Goal: Find contact information: Find contact information

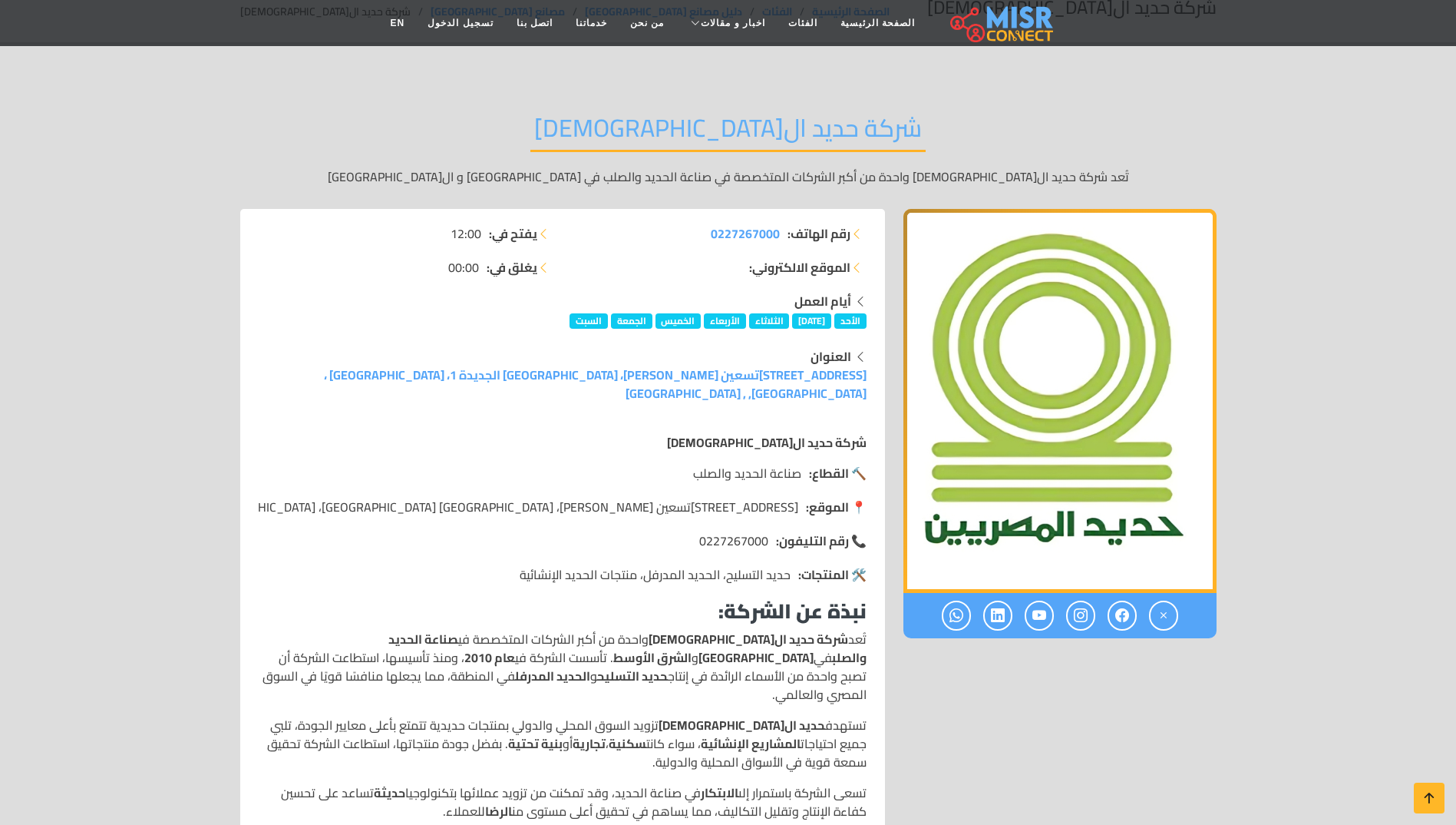
scroll to position [77, 0]
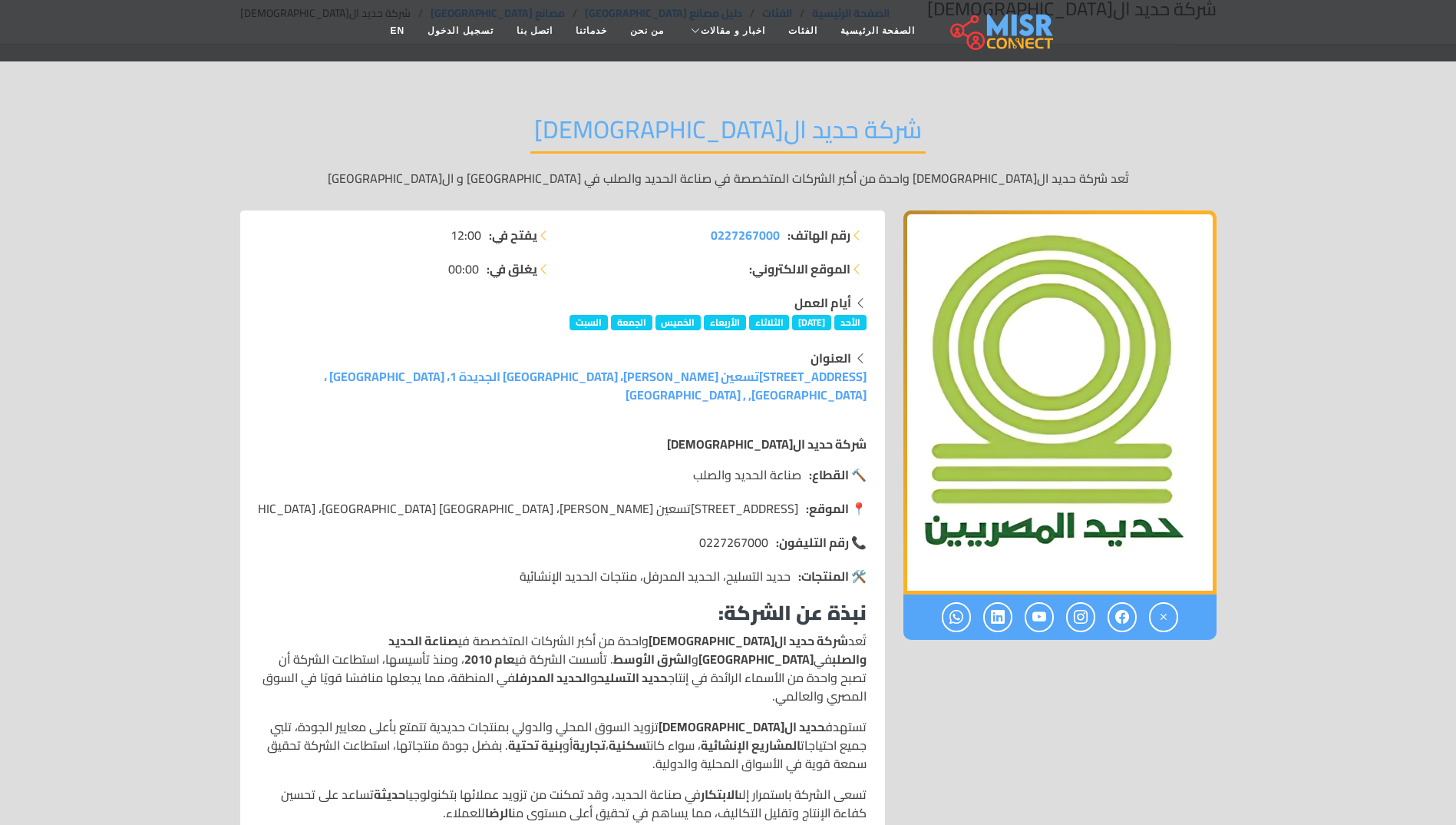
click at [1312, 39] on header "الصفحة الرئيسية الفئات اخبار و مقالات أخبار الرياضة حوادث اخبار طبية مشاهير اخب…" at bounding box center [728, 30] width 1456 height 61
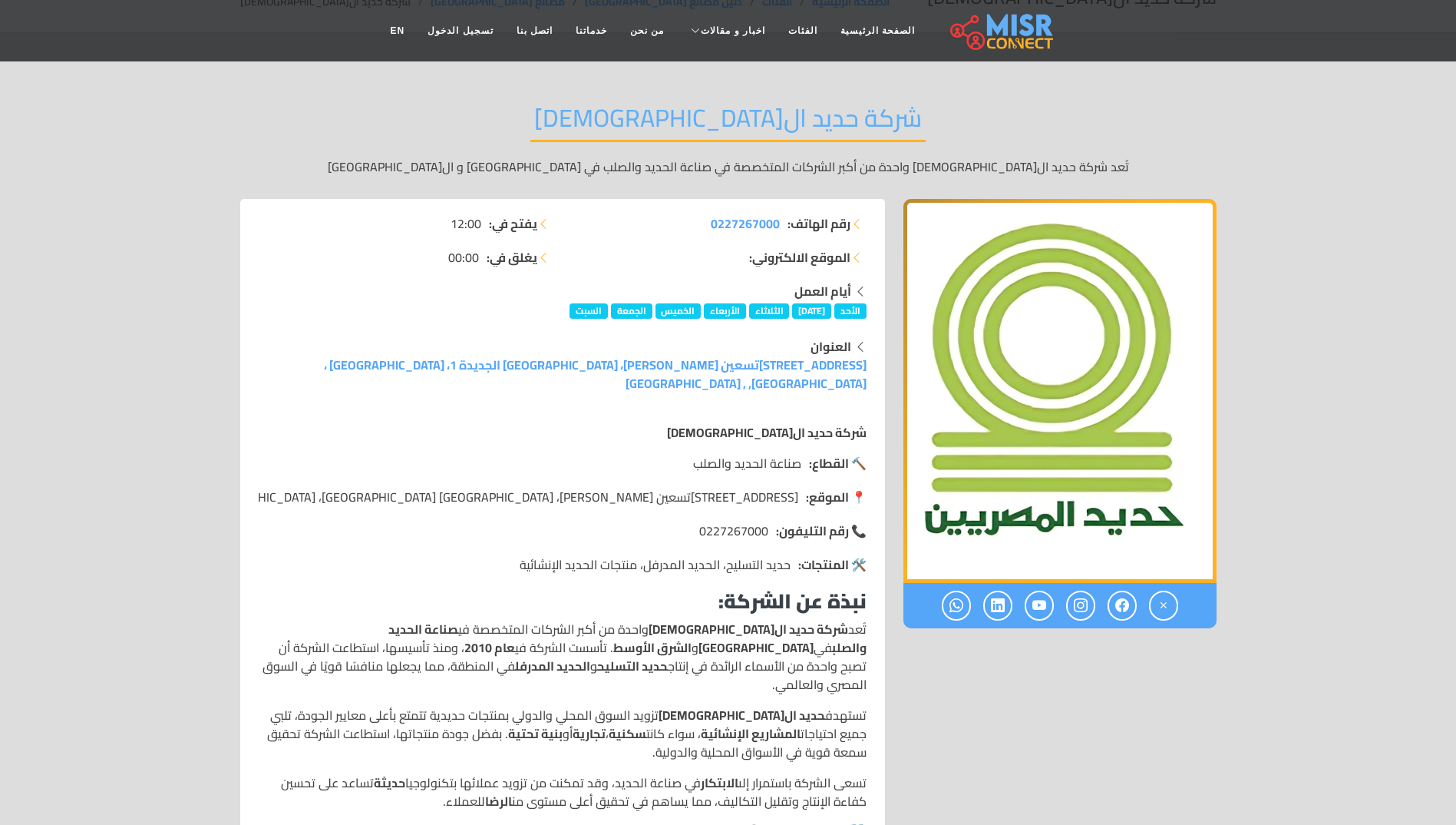
scroll to position [0, 0]
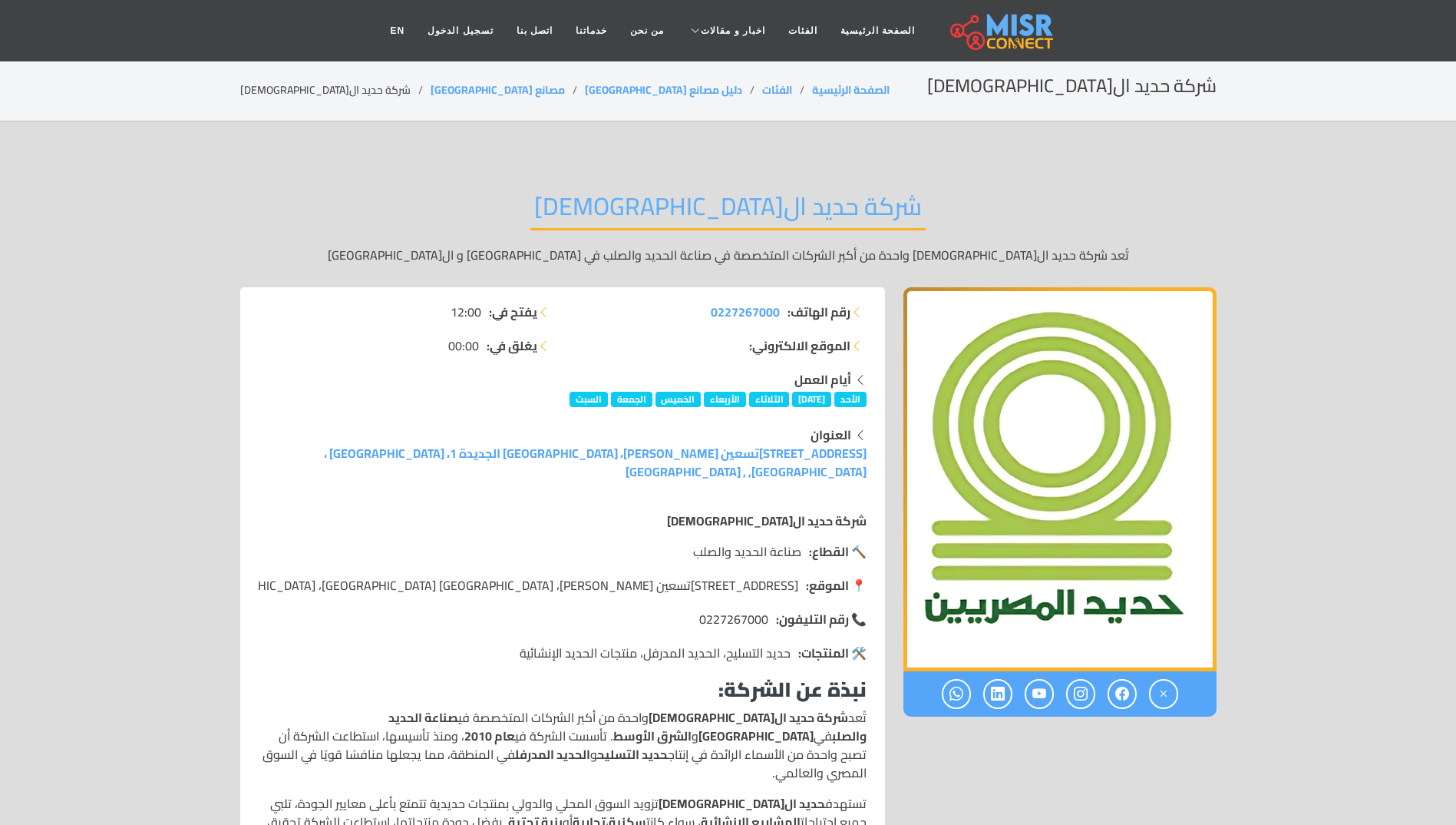
click at [475, 307] on span "12:00" at bounding box center [466, 312] width 31 height 19
drag, startPoint x: 474, startPoint y: 345, endPoint x: 434, endPoint y: 335, distance: 41.2
click at [434, 335] on ul "يفتح في: 12:00 يغلق في: 00:00" at bounding box center [406, 328] width 295 height 52
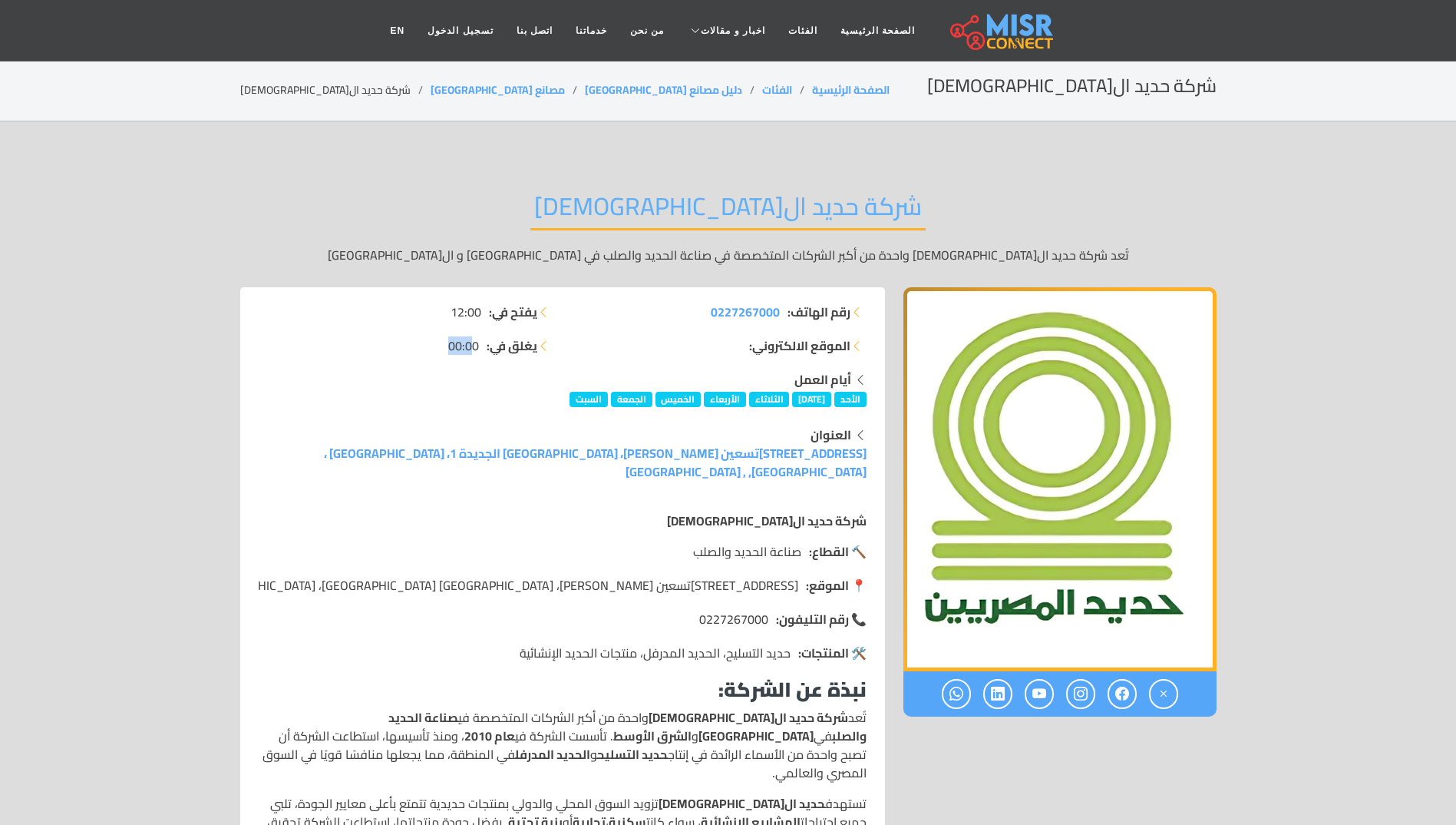
drag, startPoint x: 434, startPoint y: 335, endPoint x: 469, endPoint y: 357, distance: 41.3
click at [469, 357] on div "يفتح في: 12:00 يغلق في: 00:00" at bounding box center [406, 336] width 313 height 68
drag, startPoint x: 443, startPoint y: 348, endPoint x: 575, endPoint y: 354, distance: 132.1
click at [575, 354] on div "رقم الهاتف: 0227267000 الموقع الالكتروني: يفتح في: 12:00 يغلق في: 00:00" at bounding box center [562, 336] width 626 height 68
drag, startPoint x: 575, startPoint y: 354, endPoint x: 664, endPoint y: 305, distance: 101.6
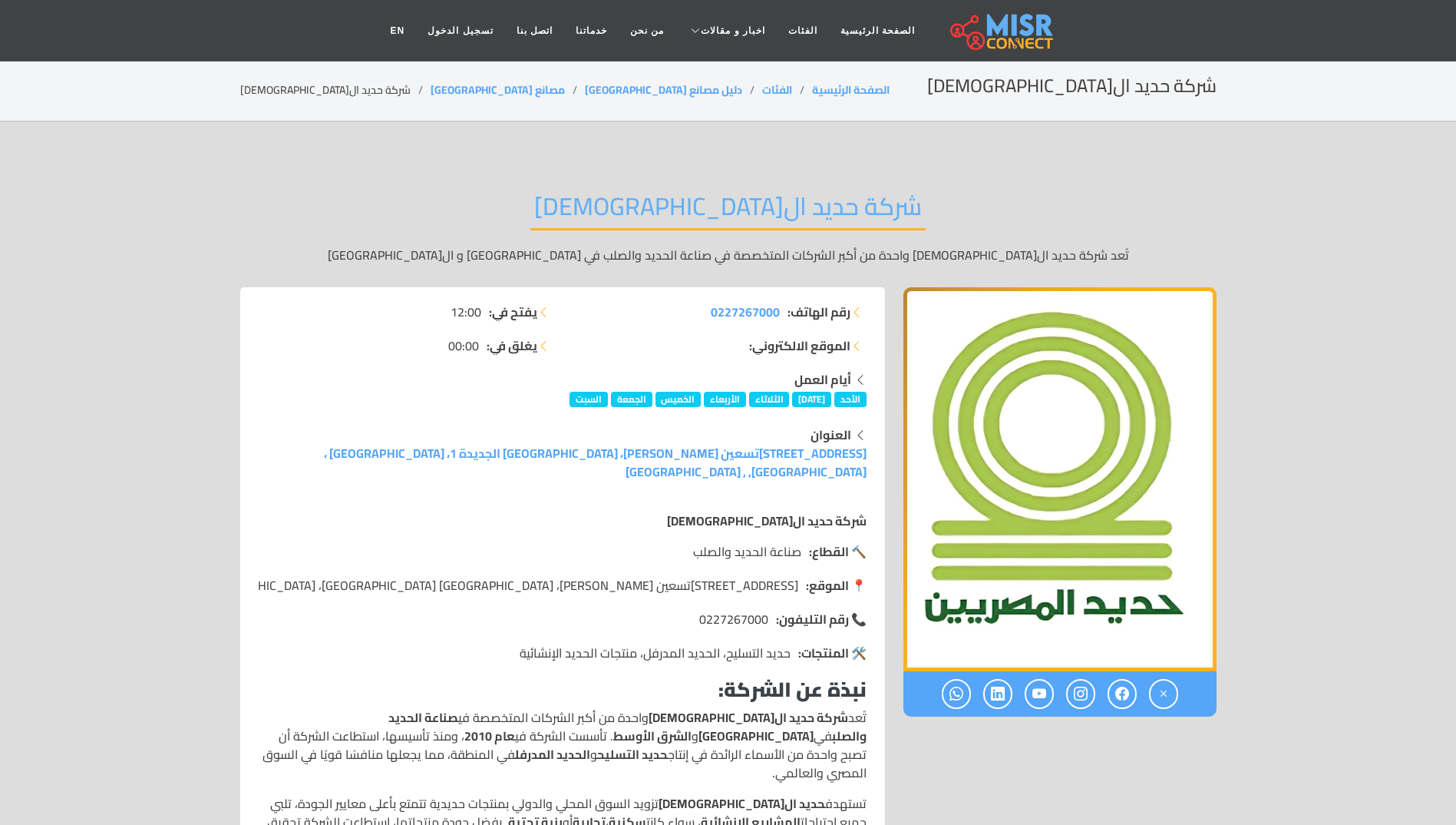
click at [664, 305] on li "رقم الهاتف: 0227267000" at bounding box center [719, 312] width 295 height 19
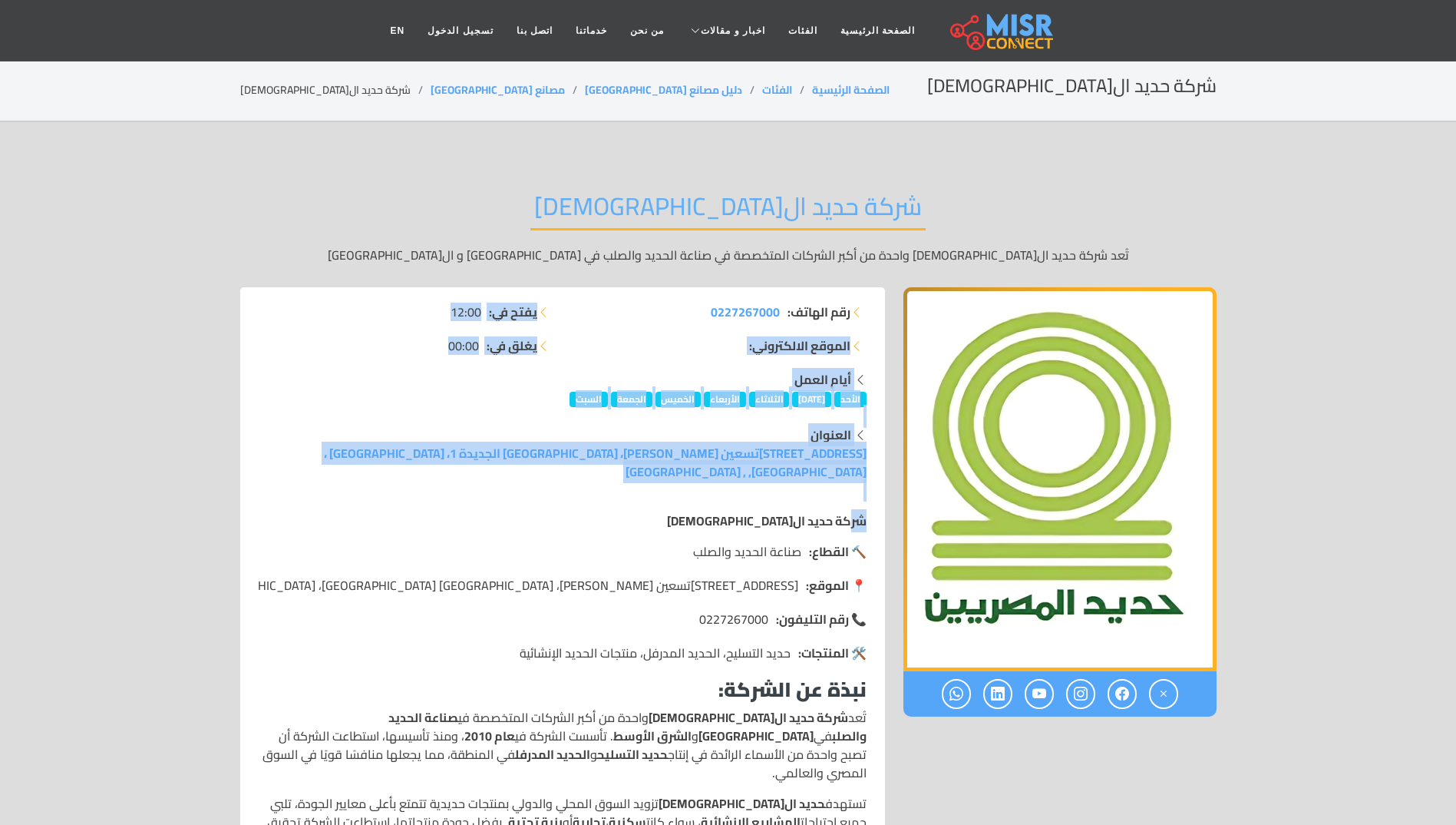
drag, startPoint x: 691, startPoint y: 307, endPoint x: 853, endPoint y: 494, distance: 247.4
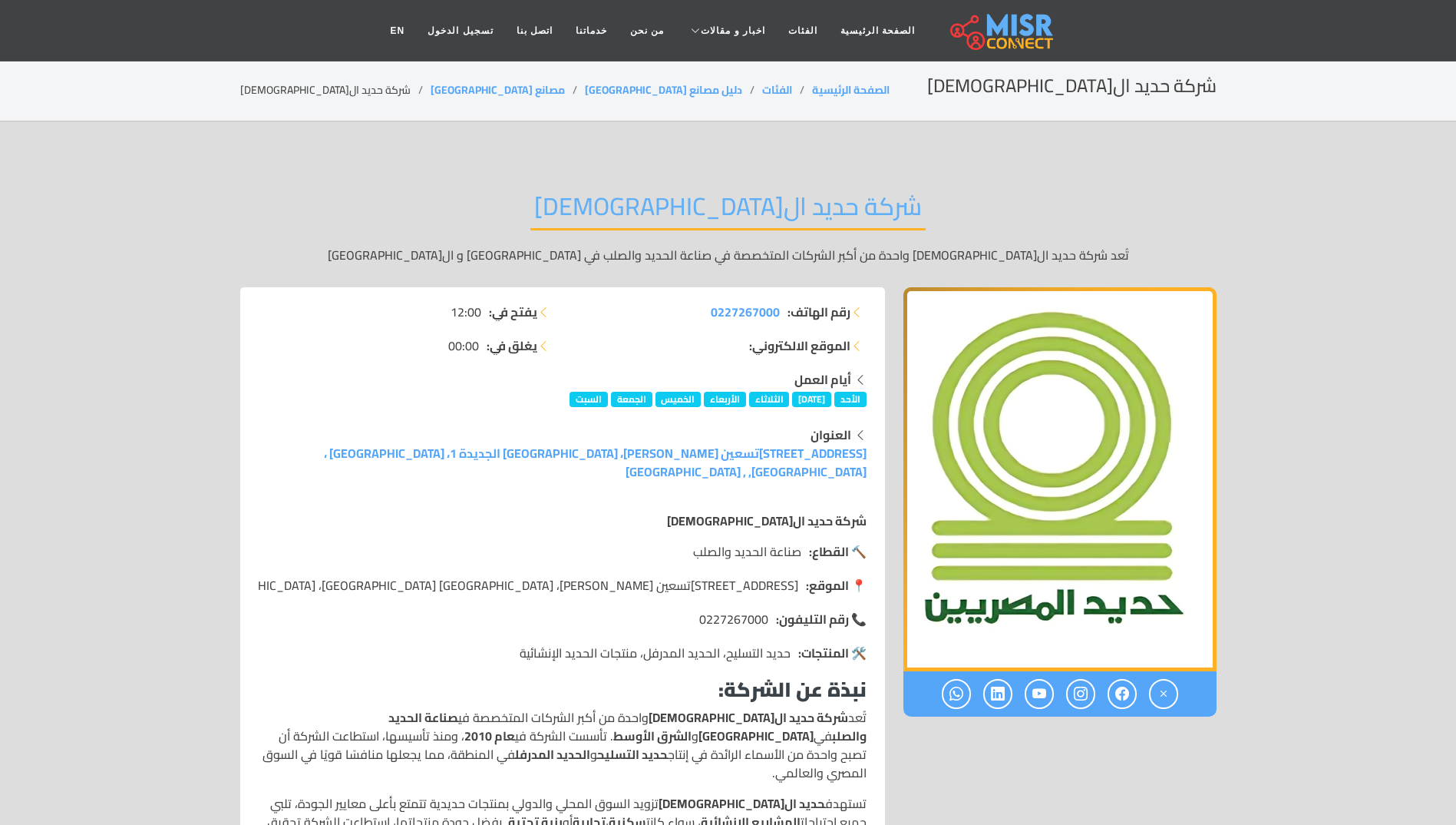
drag, startPoint x: 853, startPoint y: 494, endPoint x: 780, endPoint y: 523, distance: 78.5
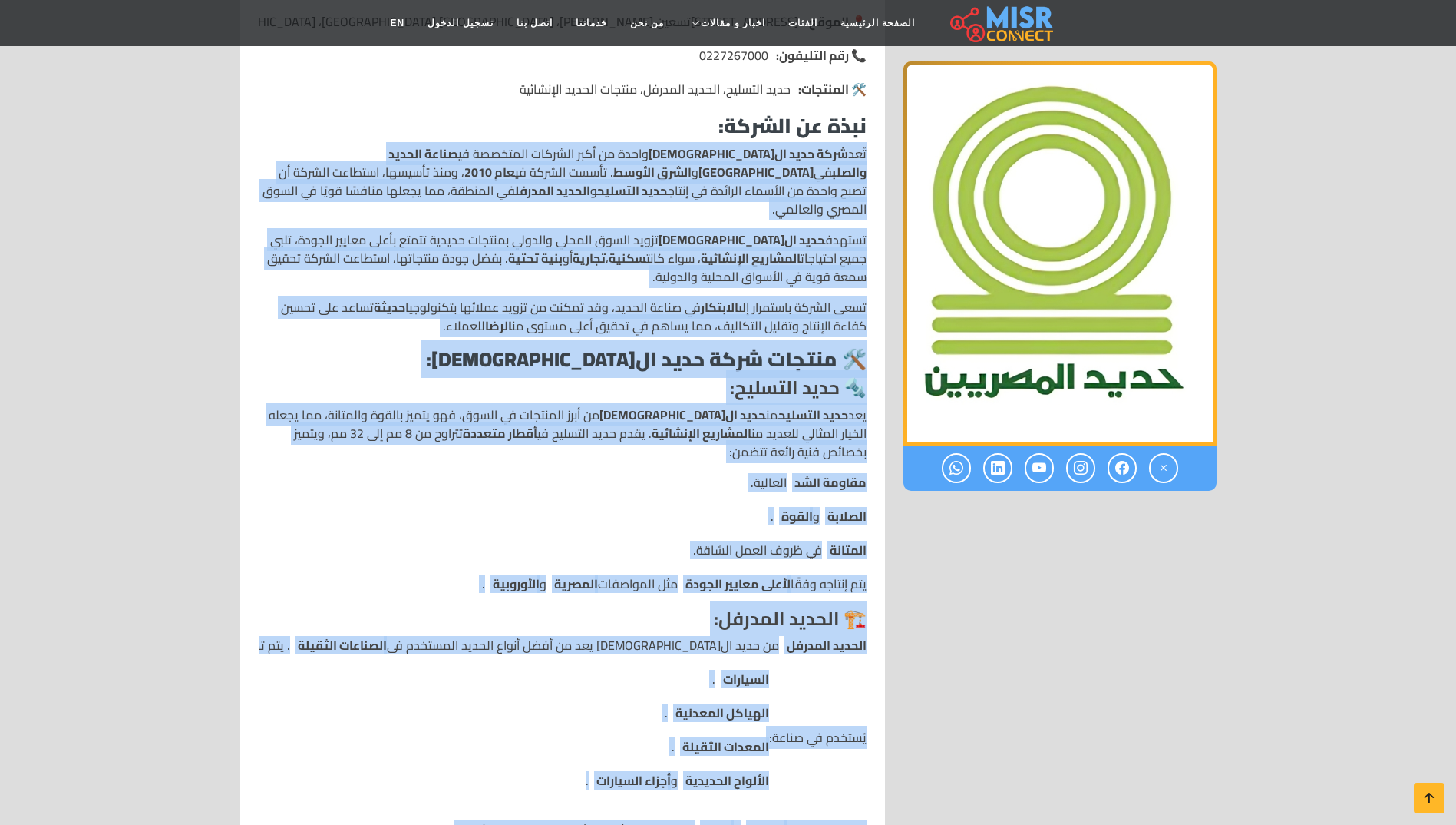
scroll to position [655, 0]
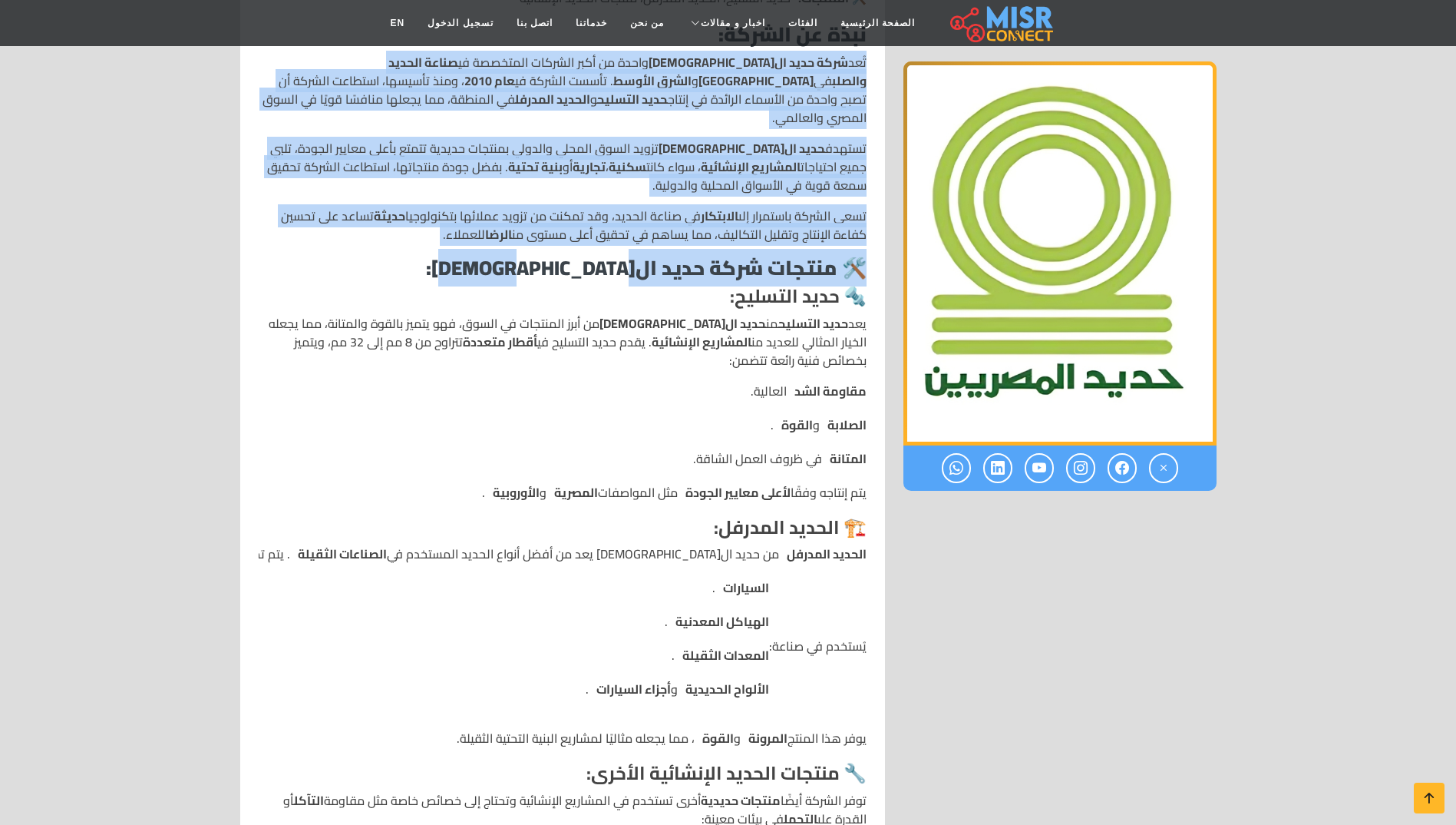
drag, startPoint x: 876, startPoint y: 622, endPoint x: 318, endPoint y: 213, distance: 691.8
click at [318, 213] on div "رقم الهاتف: 0227267000 الموقع الالكتروني: يفتح في: 12:00 يغلق في: 00:00 أيام ال…" at bounding box center [562, 652] width 645 height 2040
drag, startPoint x: 318, startPoint y: 213, endPoint x: 533, endPoint y: 238, distance: 216.4
click at [533, 255] on h3 "🛠️ منتجات شركة حديد ال[DEMOGRAPHIC_DATA]:" at bounding box center [562, 267] width 608 height 24
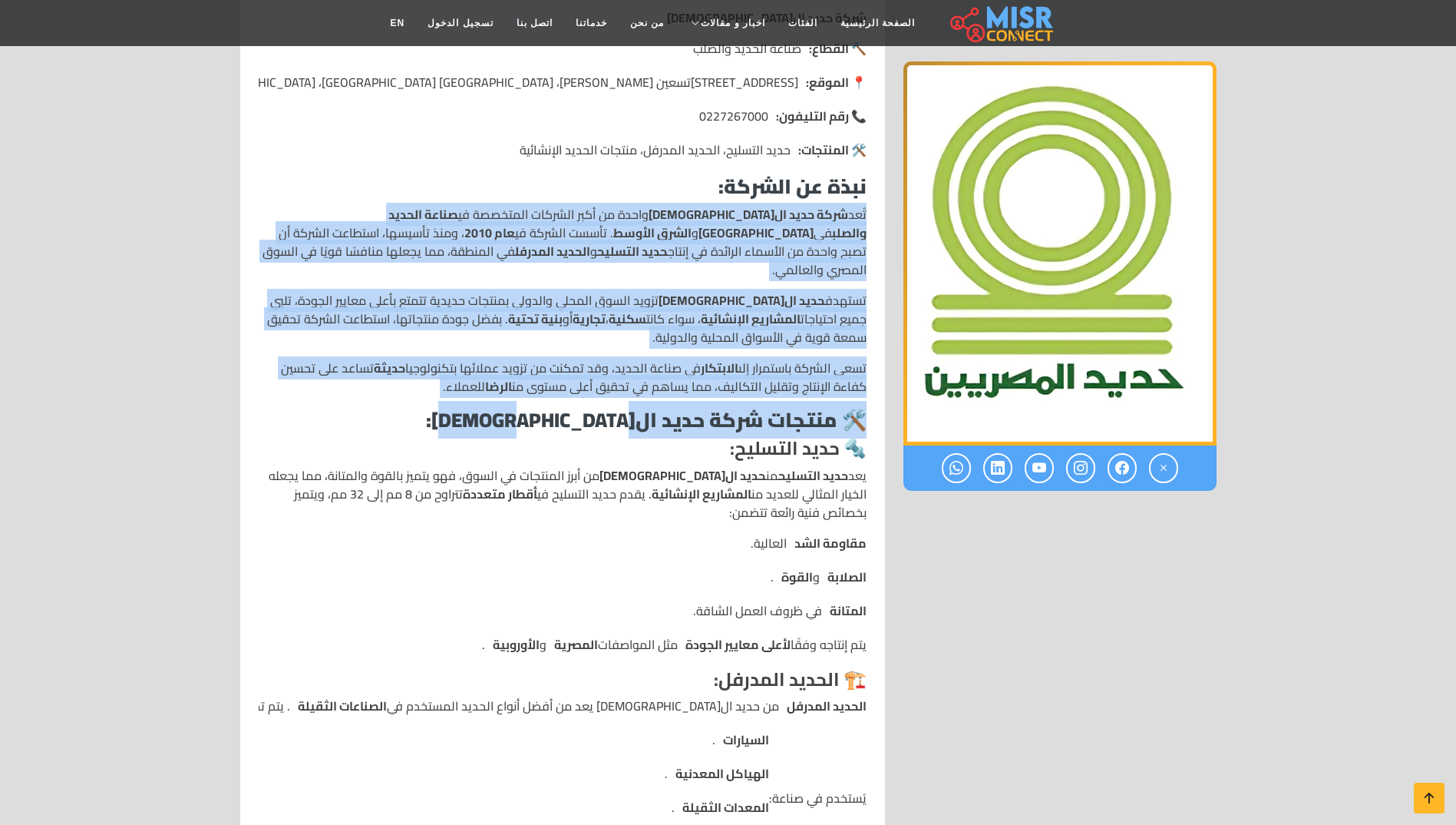
scroll to position [501, 0]
click at [631, 231] on p "تُعد شركة حديد ال[DEMOGRAPHIC_DATA] واحدة من أكبر الشركات المتخصصة في صناعة الح…" at bounding box center [562, 243] width 608 height 74
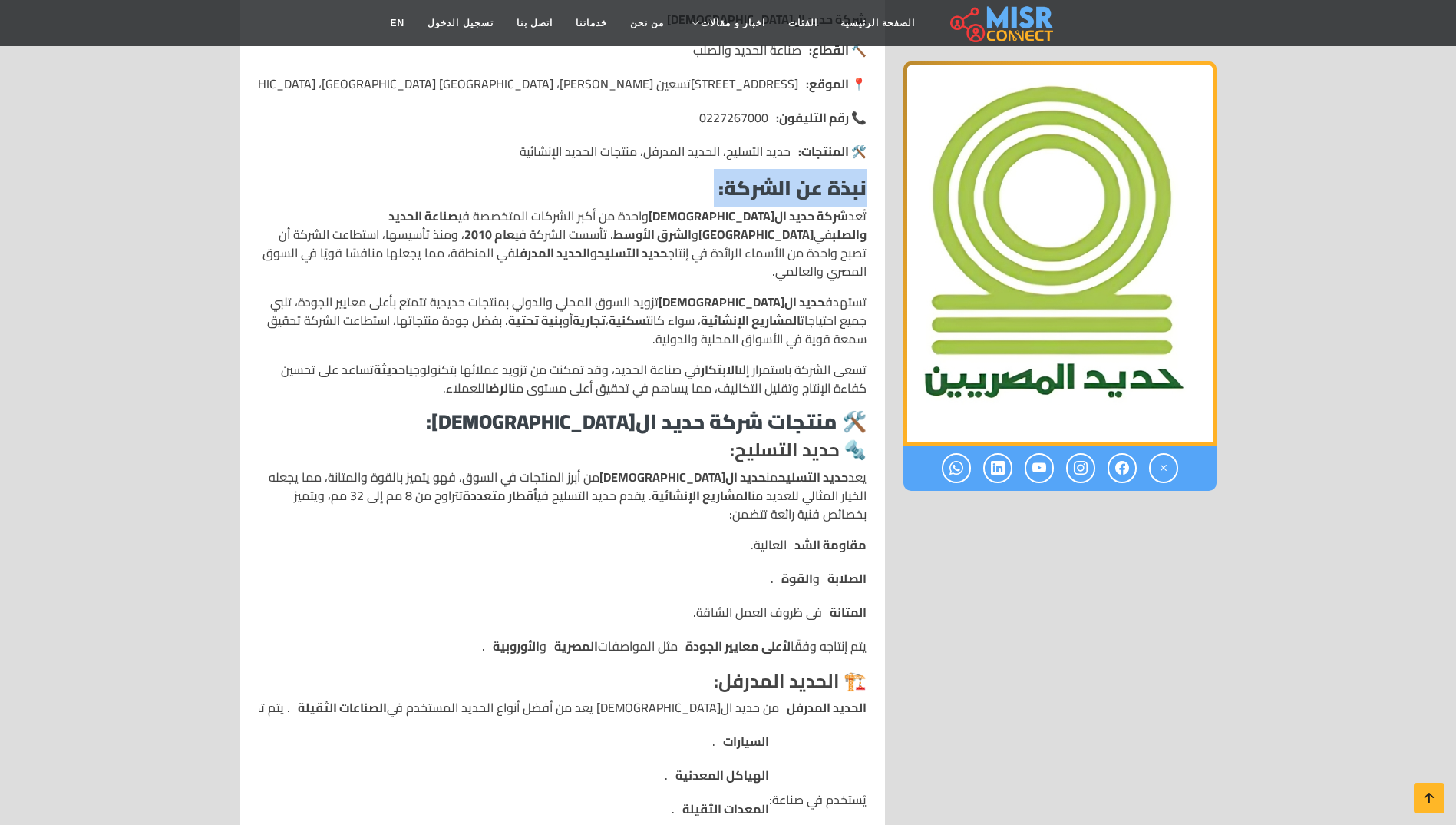
drag, startPoint x: 865, startPoint y: 195, endPoint x: 420, endPoint y: 357, distance: 473.6
click at [1063, 639] on div at bounding box center [1060, 806] width 331 height 2040
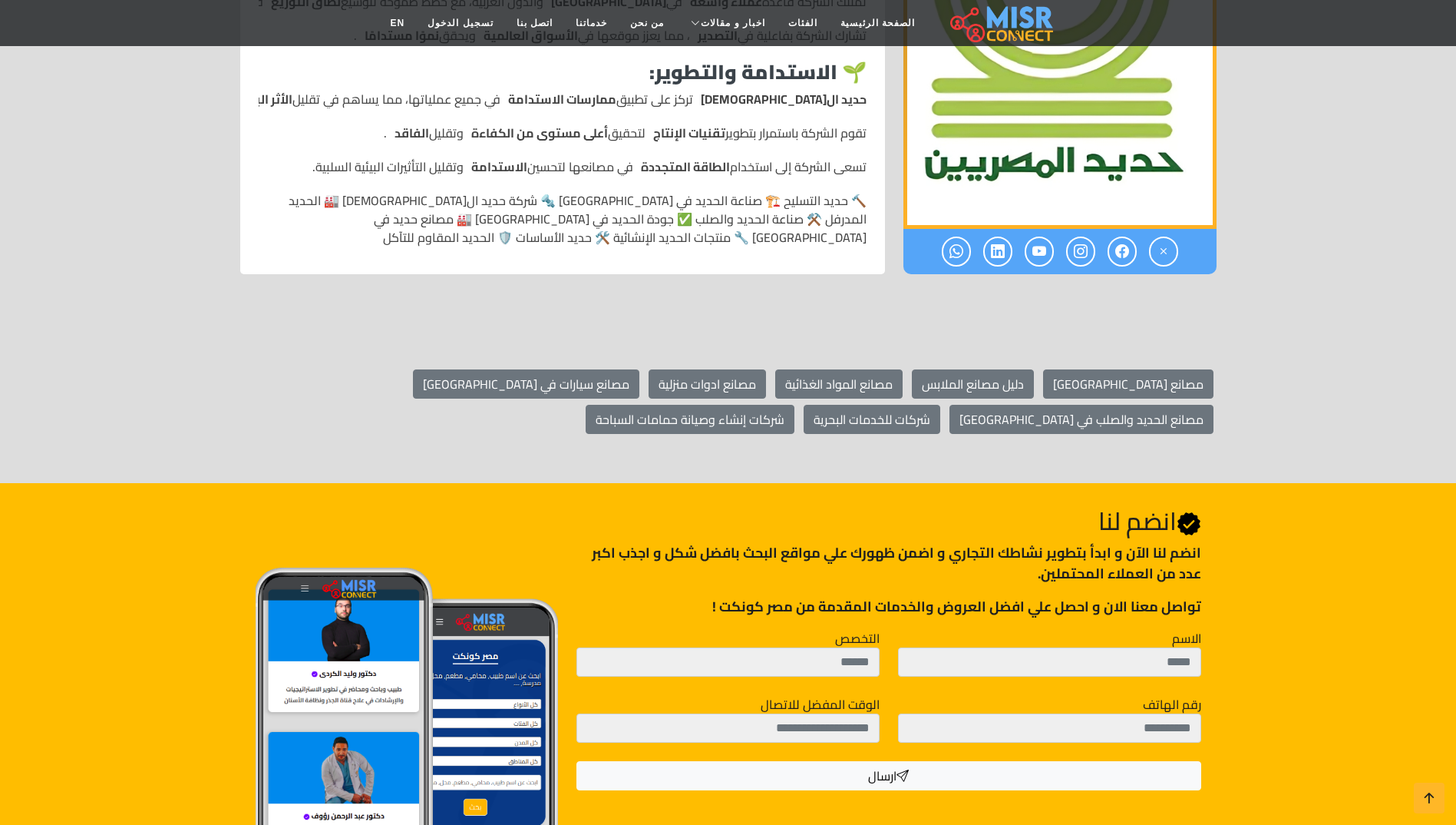
scroll to position [2268, 0]
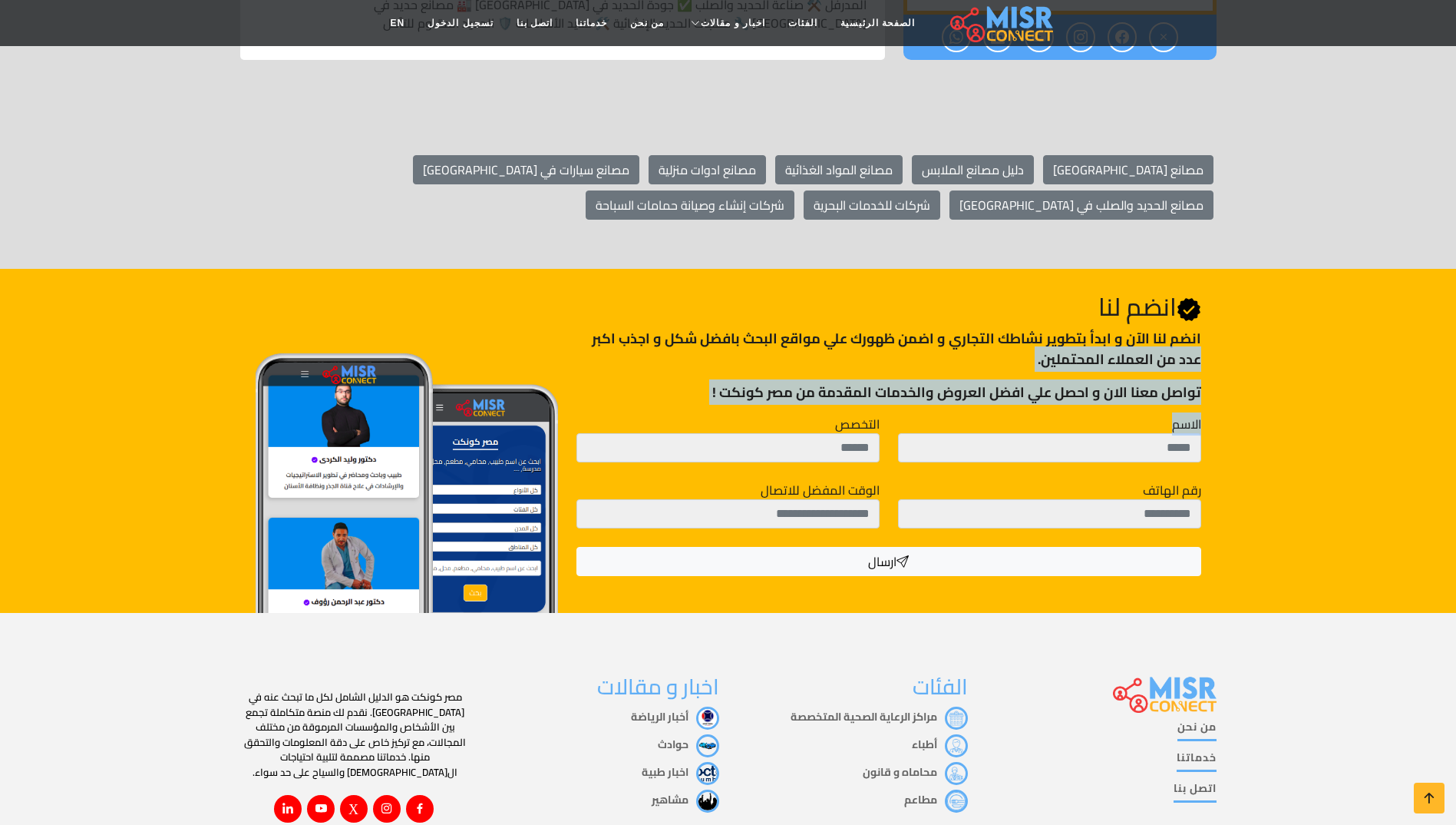
drag, startPoint x: 609, startPoint y: 284, endPoint x: 1155, endPoint y: 351, distance: 550.1
click at [1155, 351] on div "Join Us انضم لنا انضم لنا اﻵن و ابدأ بتطوير نشاطك التجاري و اضمن ظهورك علي مواق…" at bounding box center [888, 434] width 642 height 284
drag, startPoint x: 1155, startPoint y: 351, endPoint x: 873, endPoint y: 328, distance: 282.9
click at [877, 382] on p "تواصل معنا الان و احصل علي افضل العروض والخدمات المقدمة من مصر كونكت !" at bounding box center [888, 392] width 624 height 21
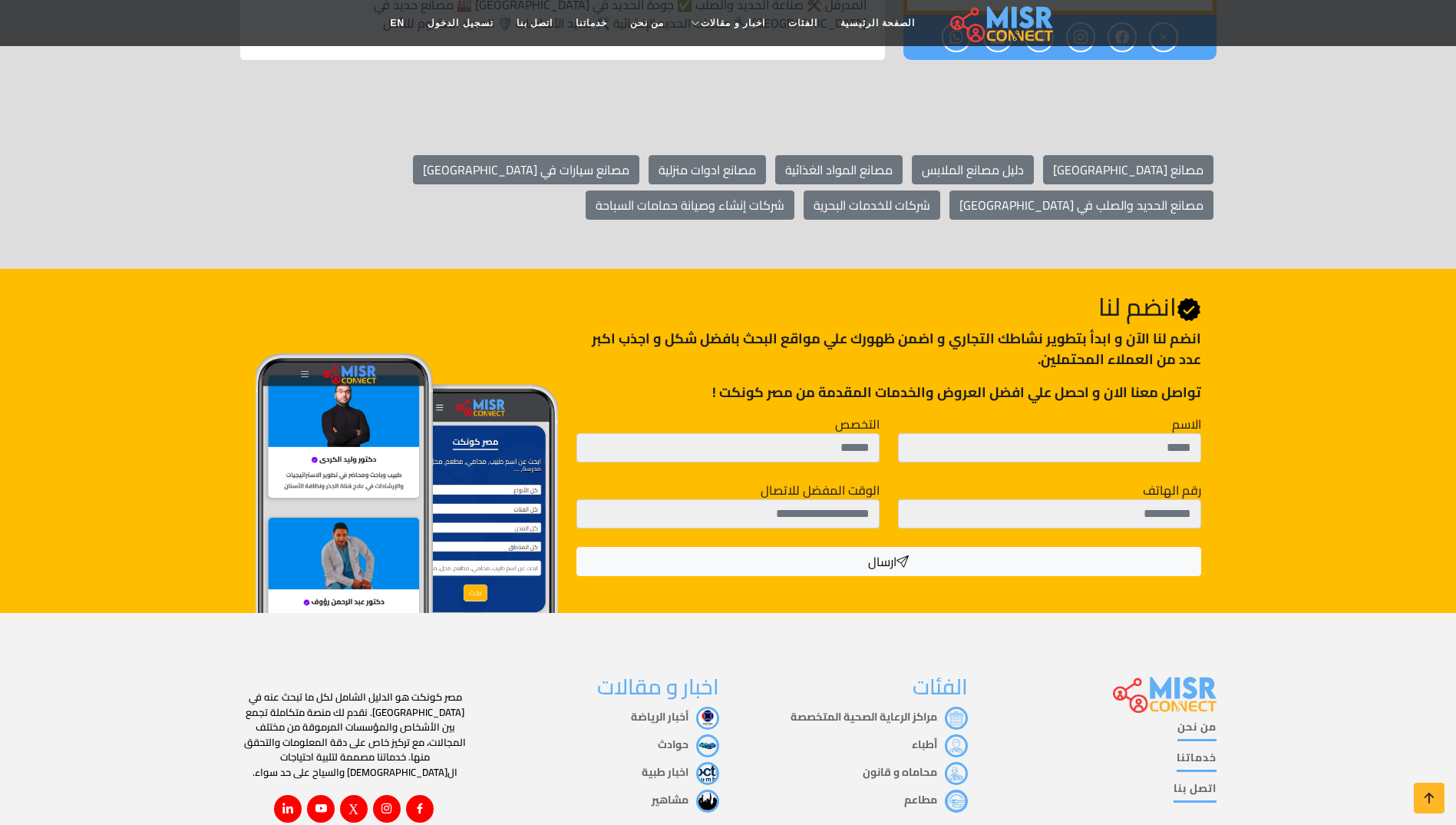
drag, startPoint x: 614, startPoint y: 279, endPoint x: 808, endPoint y: 256, distance: 195.4
click at [808, 292] on div "Join Us انضم لنا انضم لنا اﻵن و ابدأ بتطوير نشاطك التجاري و اضمن ظهورك علي مواق…" at bounding box center [888, 434] width 642 height 284
click at [674, 328] on p "انضم لنا اﻵن و ابدأ بتطوير نشاطك التجاري و اضمن ظهورك علي مواقع البحث بافضل شكل…" at bounding box center [888, 348] width 624 height 41
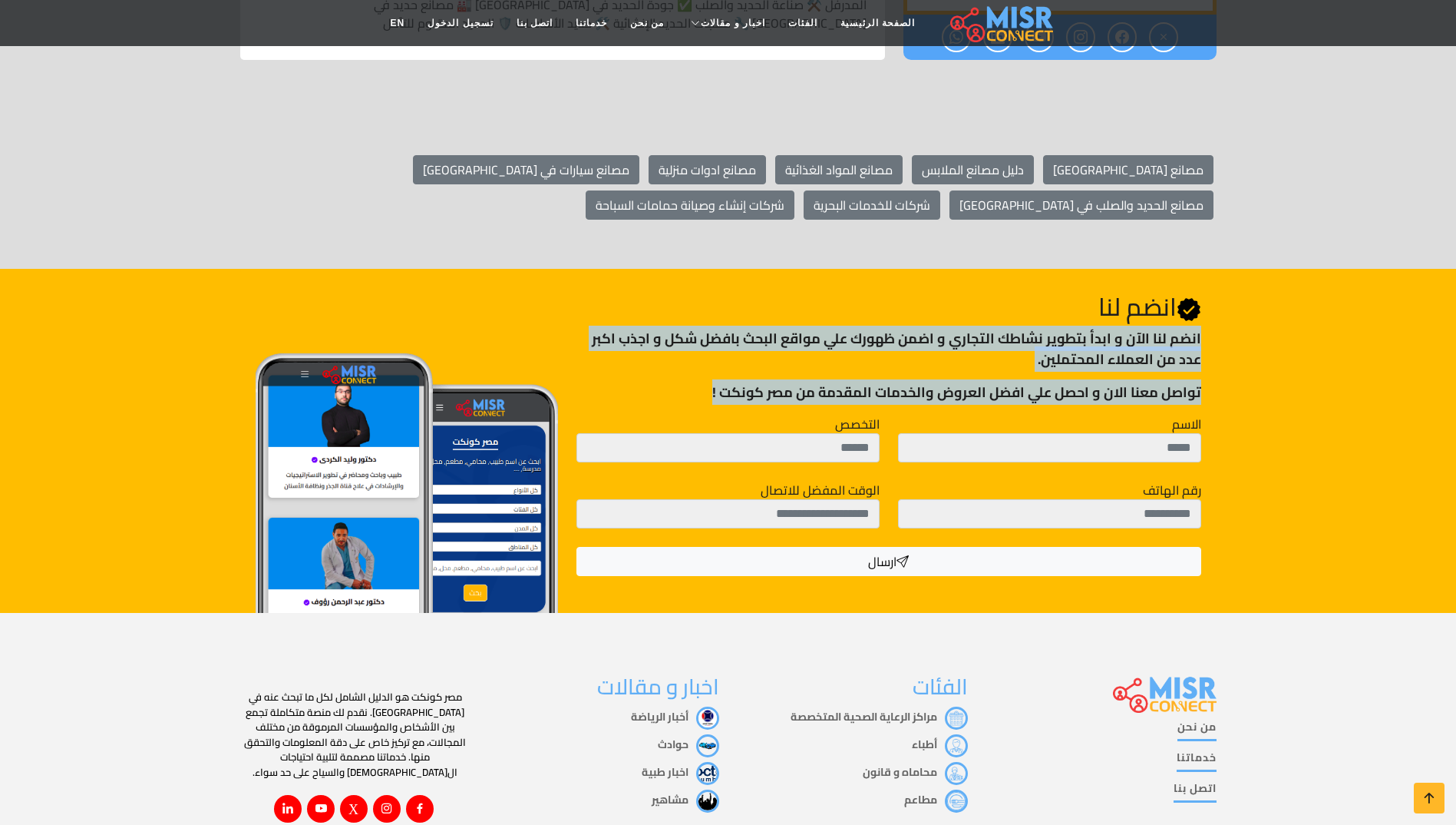
drag, startPoint x: 1202, startPoint y: 281, endPoint x: 718, endPoint y: 317, distance: 485.3
click at [718, 317] on div "Join Us انضم لنا انضم لنا اﻵن و ابدأ بتطوير نشاطك التجاري و اضمن ظهورك علي مواق…" at bounding box center [888, 434] width 642 height 284
drag, startPoint x: 718, startPoint y: 317, endPoint x: 803, endPoint y: 314, distance: 85.1
click at [803, 328] on p "انضم لنا اﻵن و ابدأ بتطوير نشاطك التجاري و اضمن ظهورك علي مواقع البحث بافضل شكل…" at bounding box center [888, 348] width 624 height 41
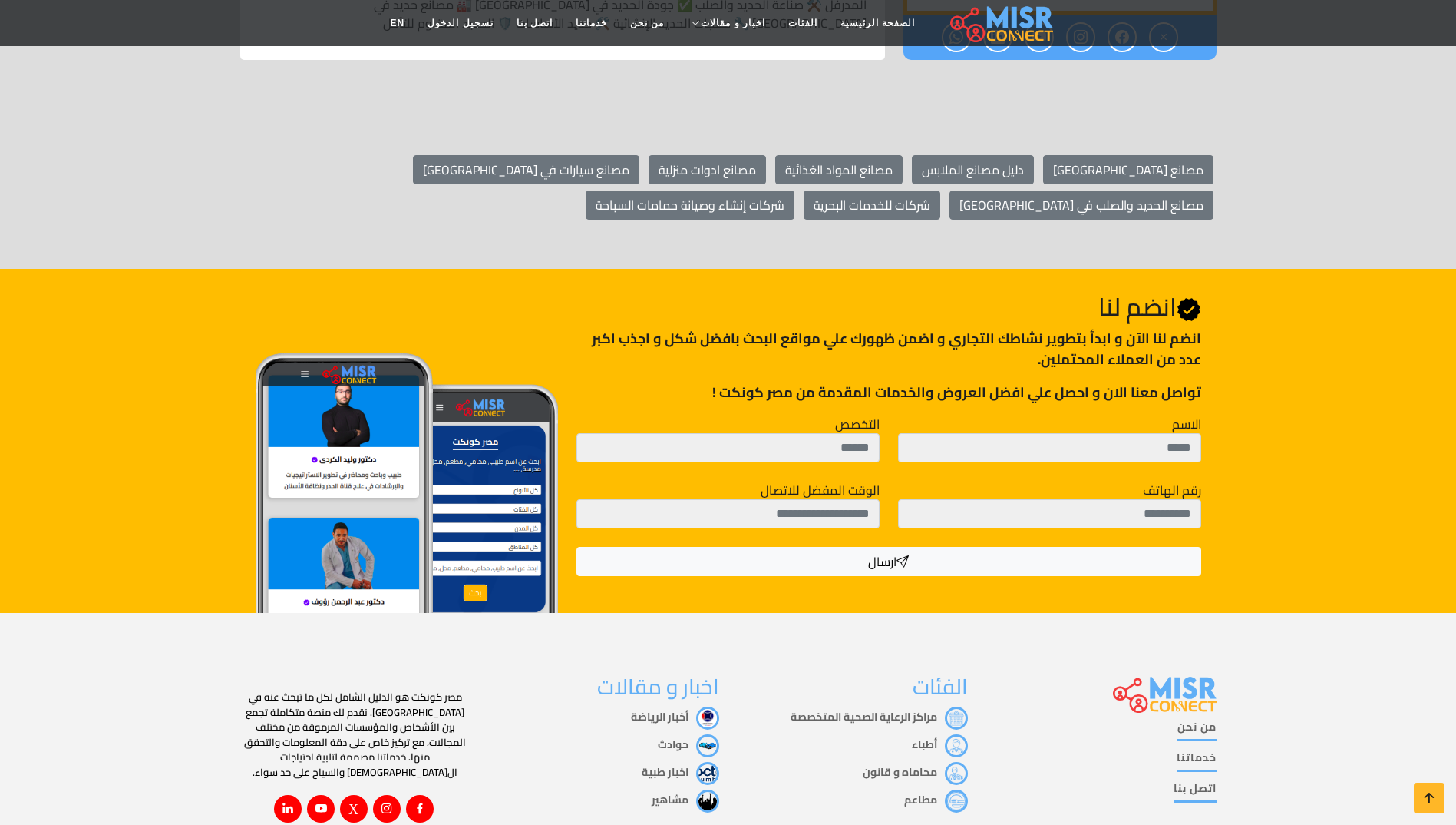
drag, startPoint x: 1202, startPoint y: 281, endPoint x: 685, endPoint y: 336, distance: 519.9
click at [685, 336] on div "Join Us انضم لنا انضم لنا اﻵن و ابدأ بتطوير نشاطك التجاري و اضمن ظهورك علي مواق…" at bounding box center [888, 434] width 642 height 284
drag, startPoint x: 685, startPoint y: 336, endPoint x: 789, endPoint y: 418, distance: 132.4
click at [789, 418] on div "التخصص الوقت المفضل للاتصال" at bounding box center [728, 480] width 322 height 132
click at [873, 494] on div "الاسم رقم الهاتف التخصص الوقت المفضل للاتصال ارسال" at bounding box center [888, 495] width 642 height 161
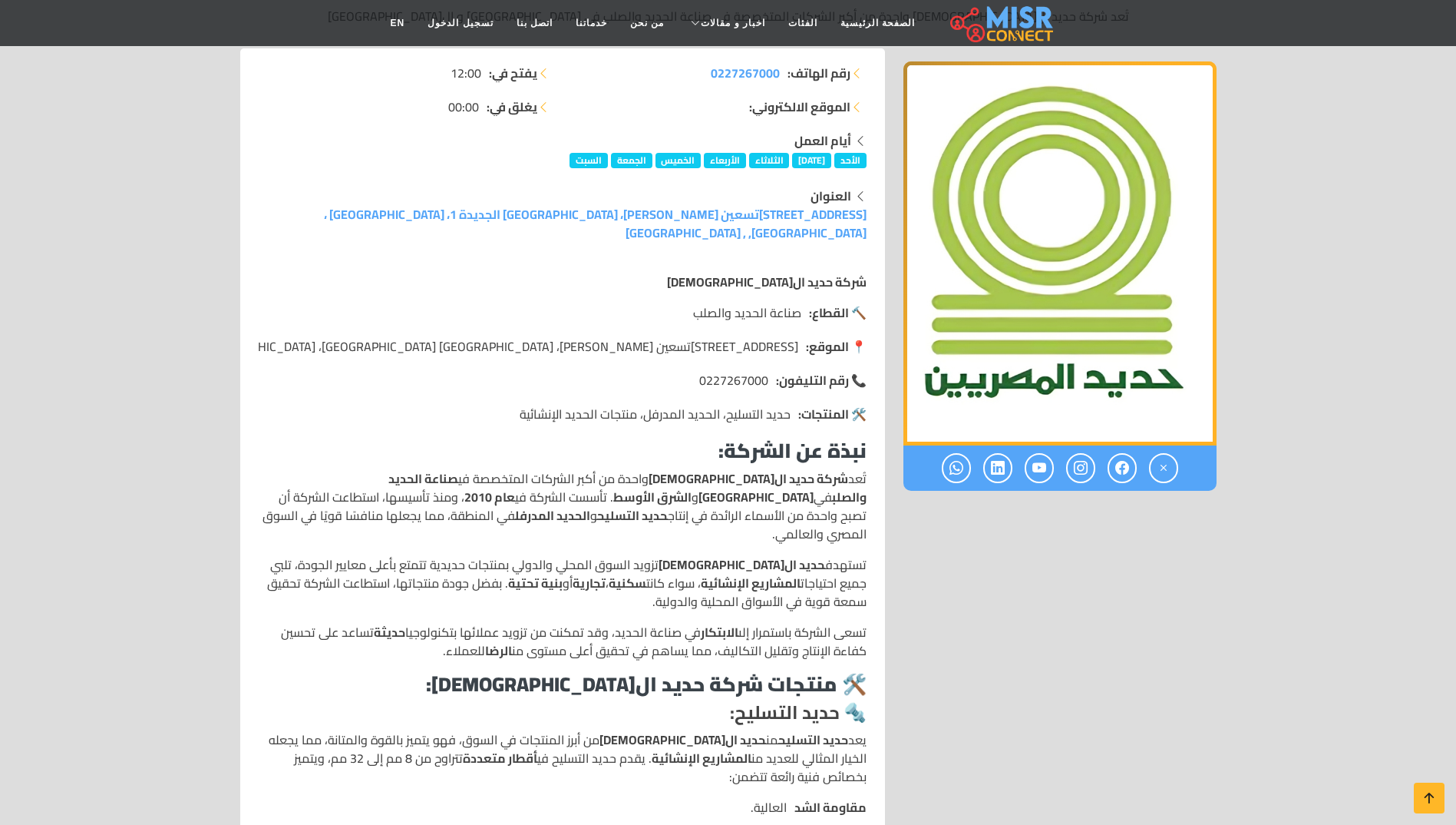
scroll to position [0, 0]
